Goal: Transaction & Acquisition: Book appointment/travel/reservation

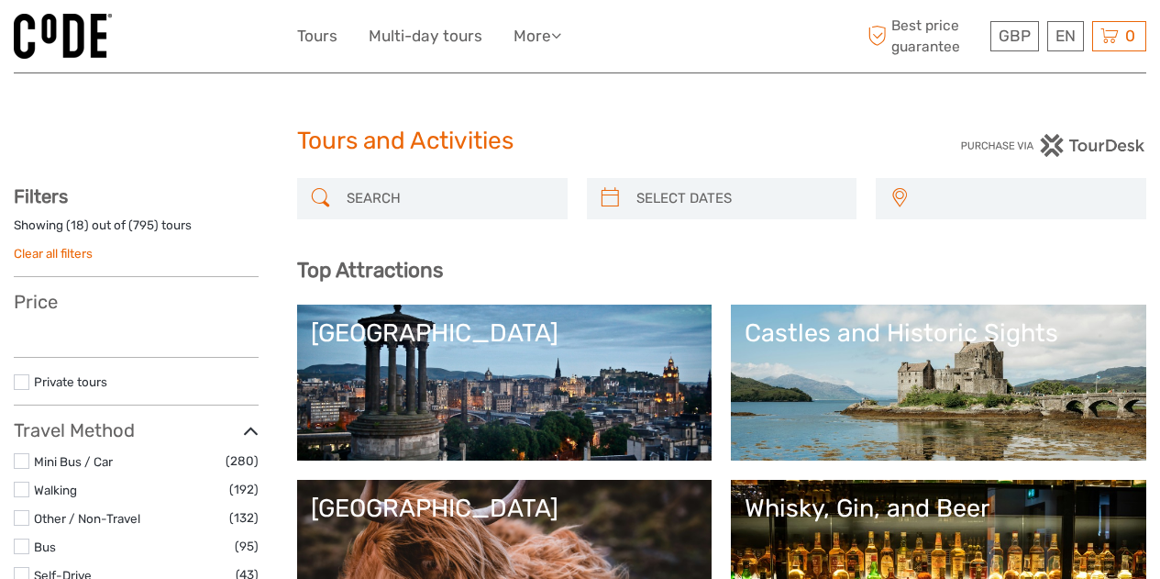
select select
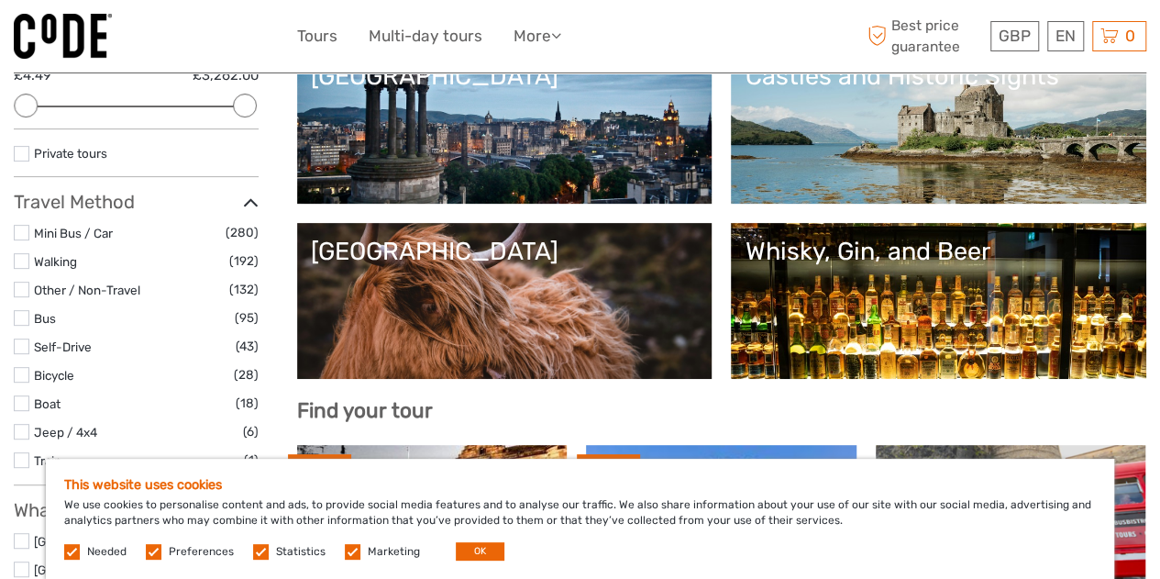
scroll to position [275, 0]
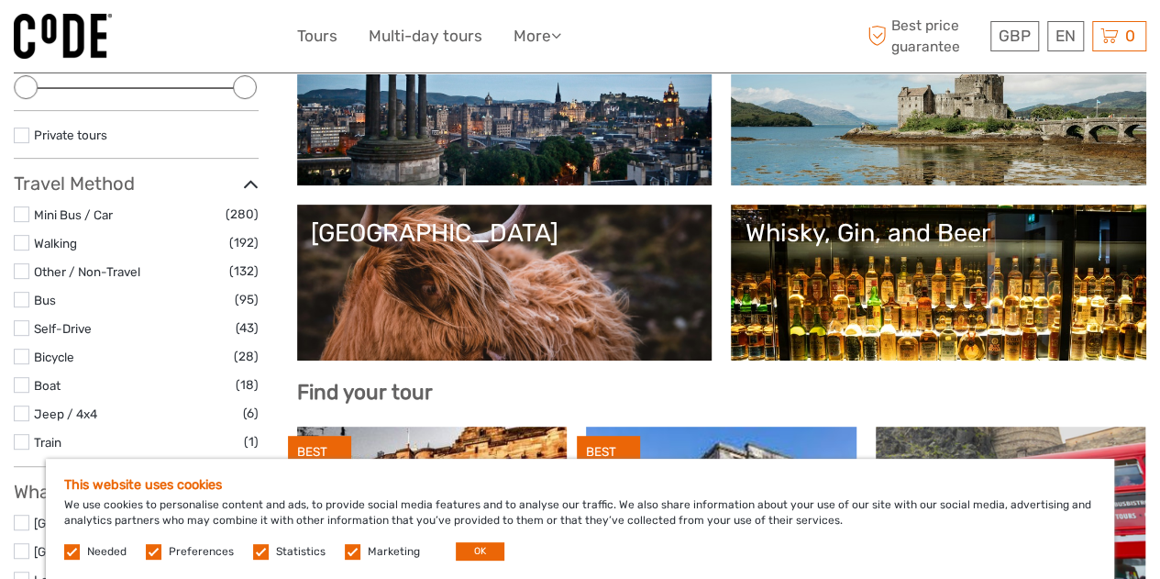
click at [485, 560] on div "This website uses cookies We use cookies to personalise content and ads, to pro…" at bounding box center [580, 519] width 1068 height 120
click at [470, 545] on button "OK" at bounding box center [480, 551] width 49 height 18
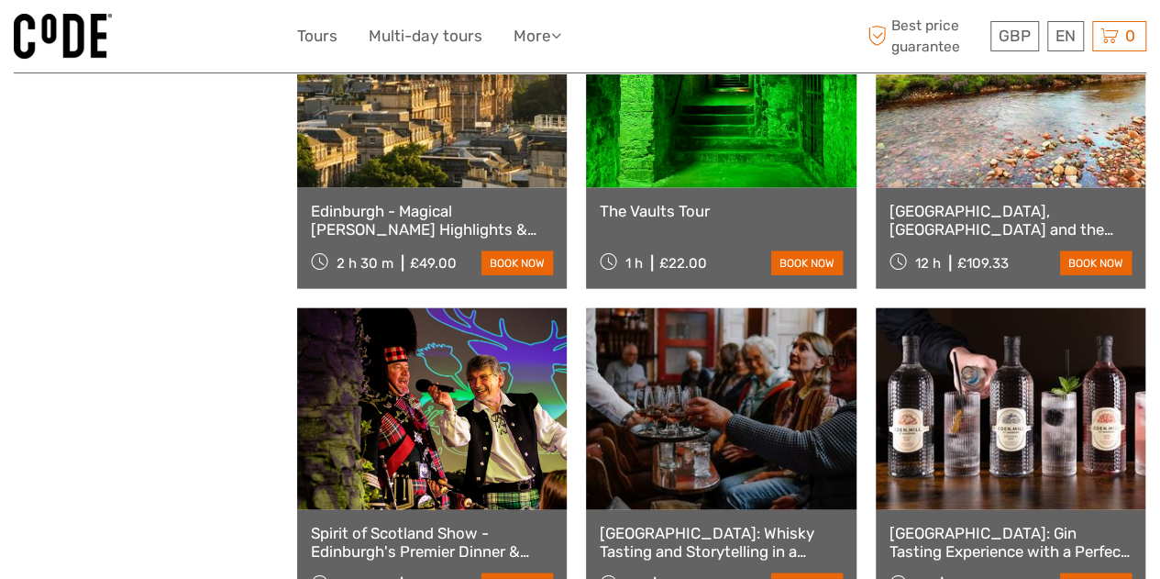
scroll to position [2018, 0]
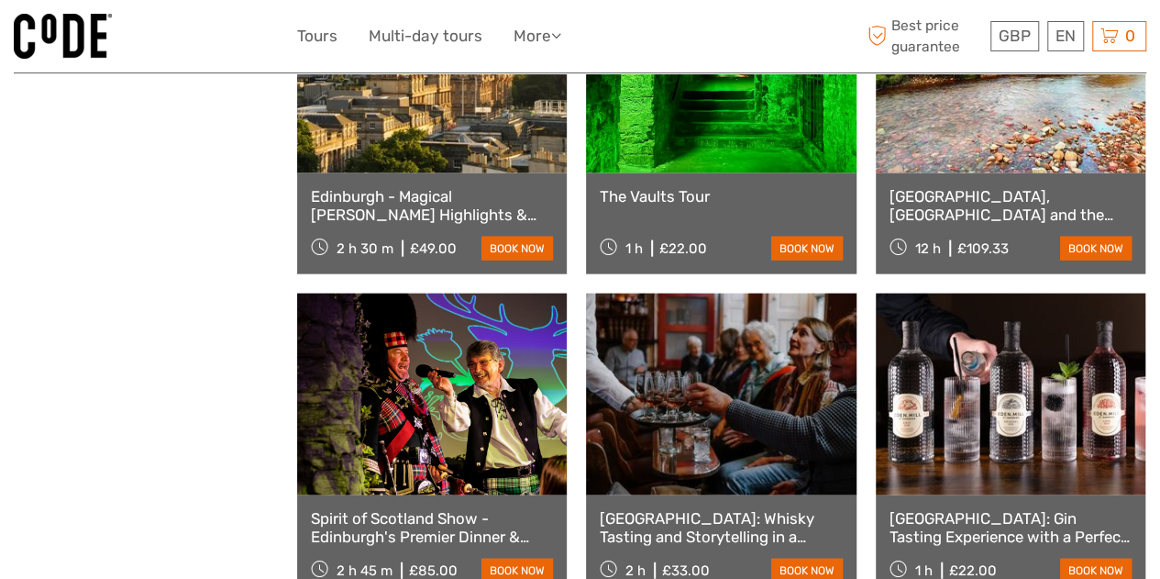
click at [1007, 205] on link "[GEOGRAPHIC_DATA], [GEOGRAPHIC_DATA] and the Highlands Small-Group Day Tour fro…" at bounding box center [1011, 206] width 242 height 38
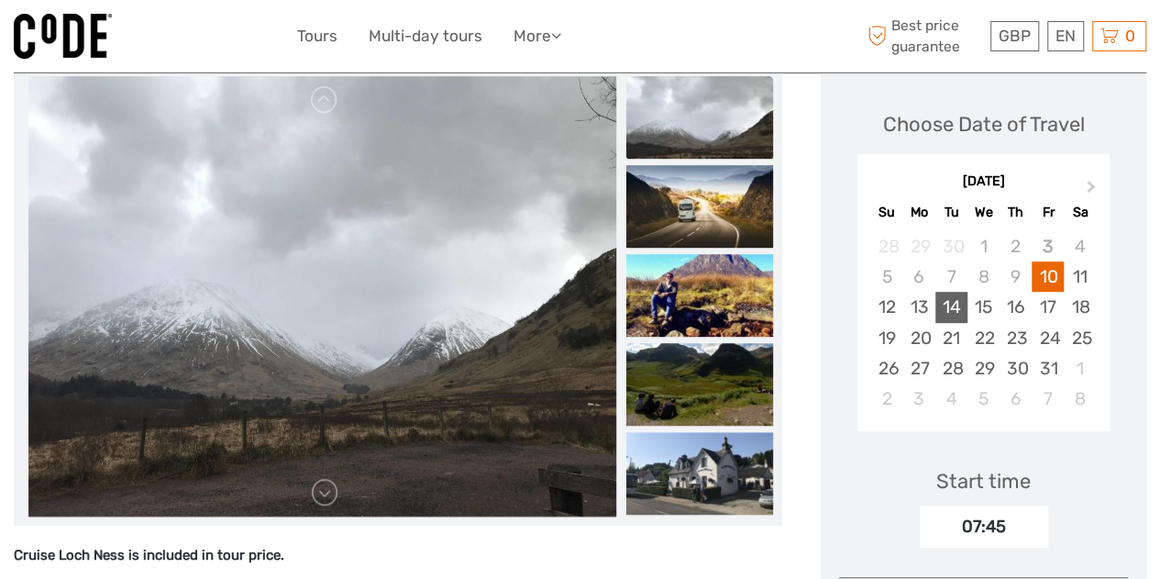
click at [945, 312] on div "14" at bounding box center [951, 307] width 32 height 30
